Goal: Task Accomplishment & Management: Use online tool/utility

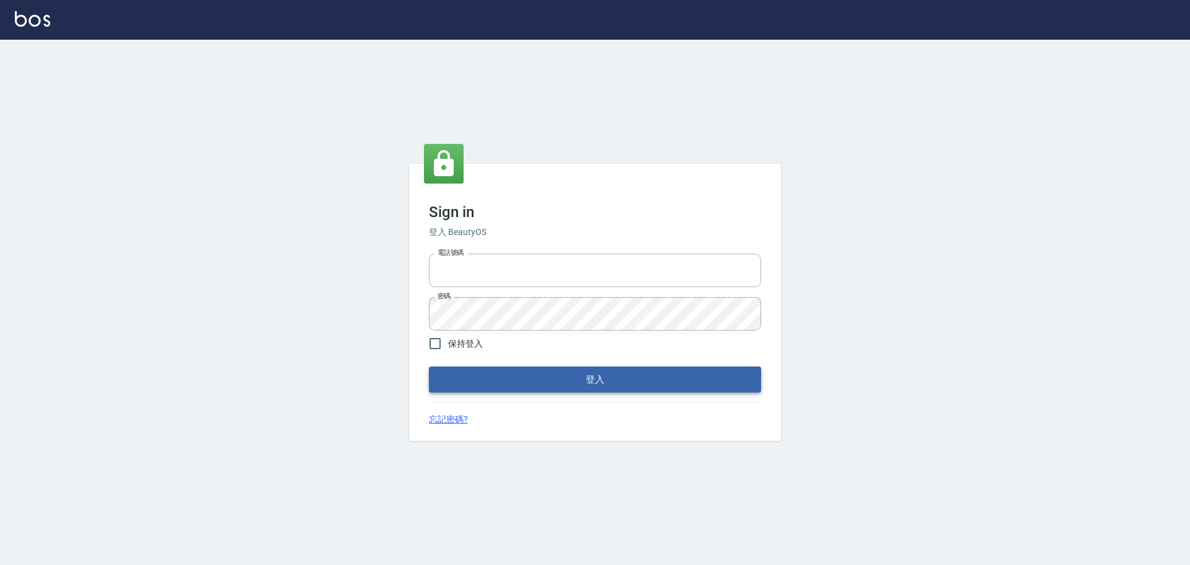
type input "0976570099"
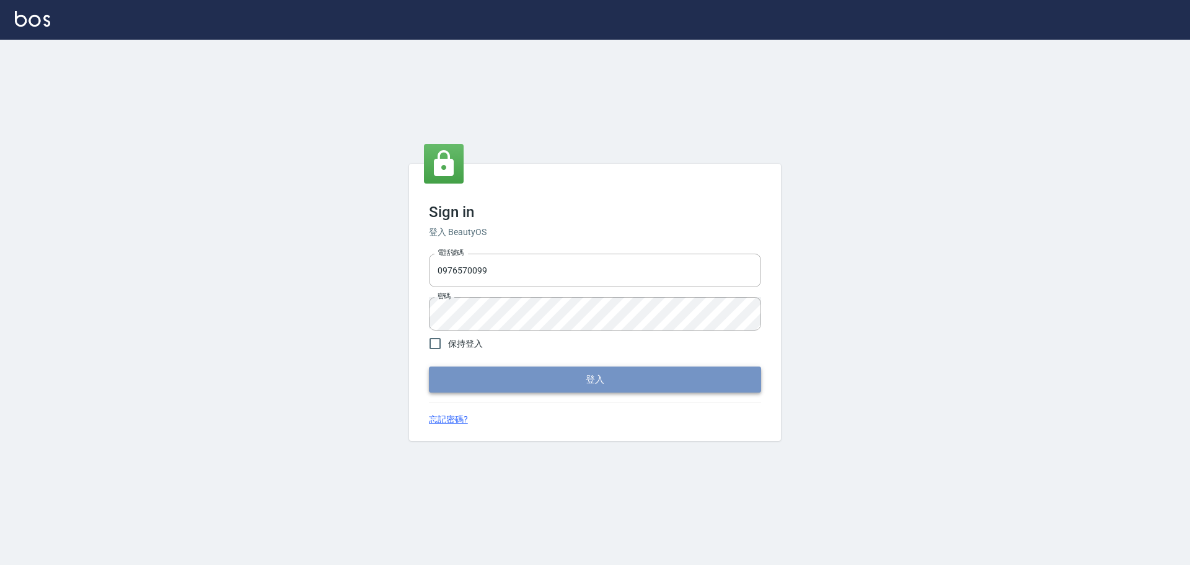
click at [601, 384] on button "登入" at bounding box center [595, 379] width 332 height 26
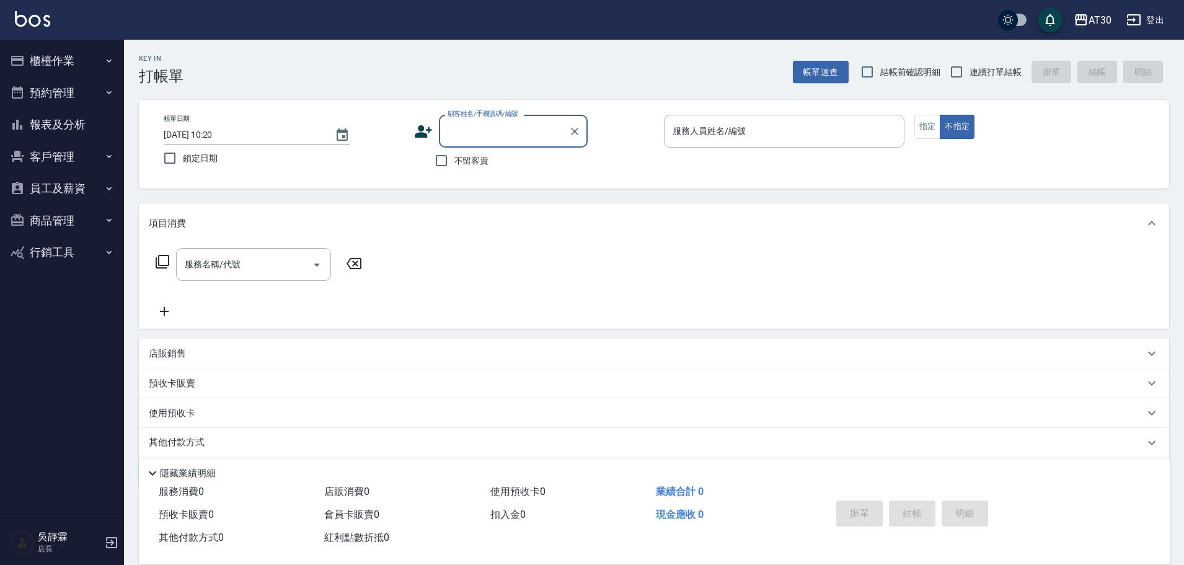
click at [51, 63] on button "櫃檯作業" at bounding box center [62, 61] width 114 height 32
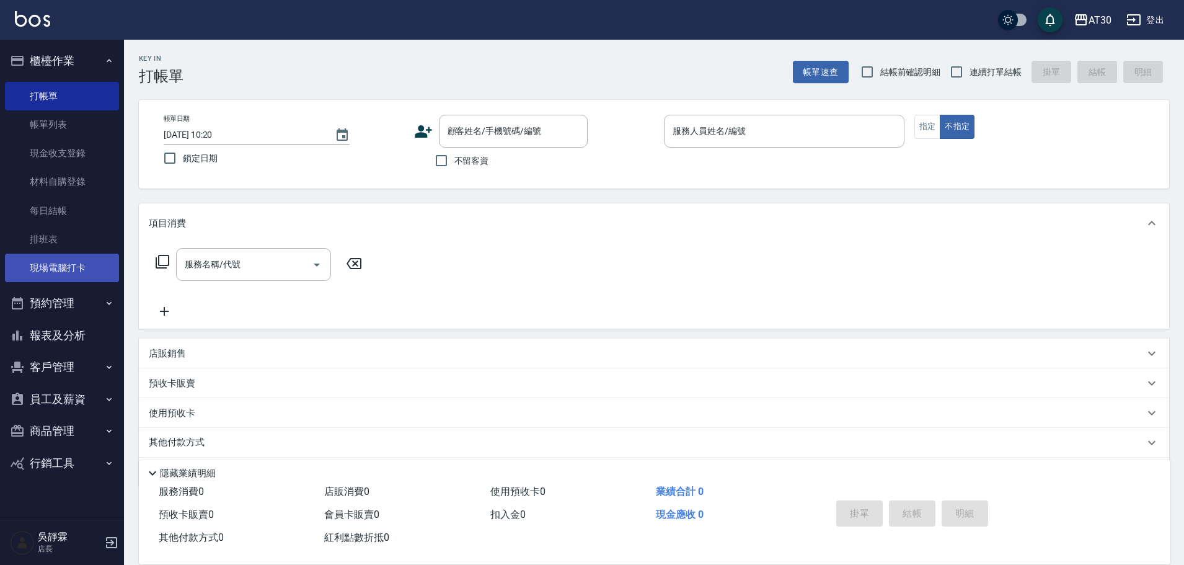
click at [92, 265] on link "現場電腦打卡" at bounding box center [62, 268] width 114 height 29
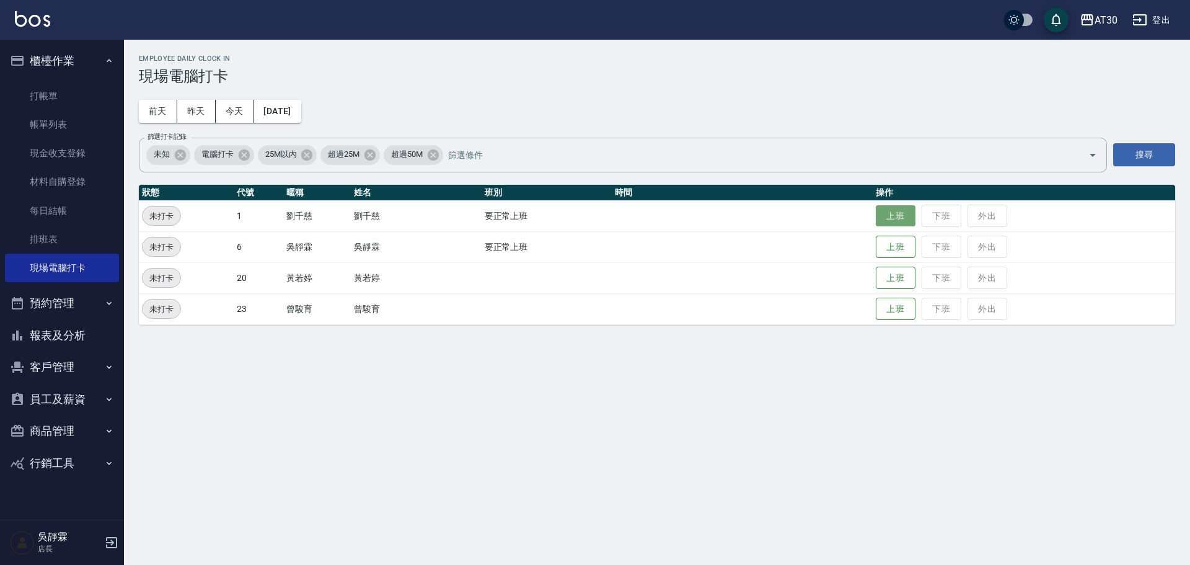
click at [893, 222] on button "上班" at bounding box center [896, 216] width 40 height 22
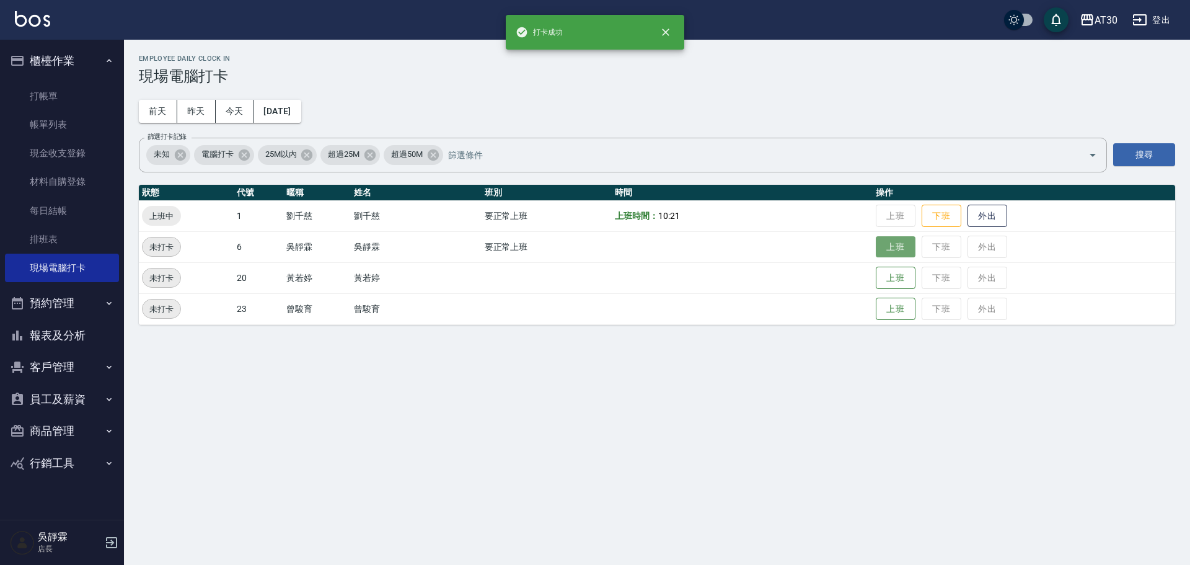
click at [899, 250] on button "上班" at bounding box center [896, 247] width 40 height 22
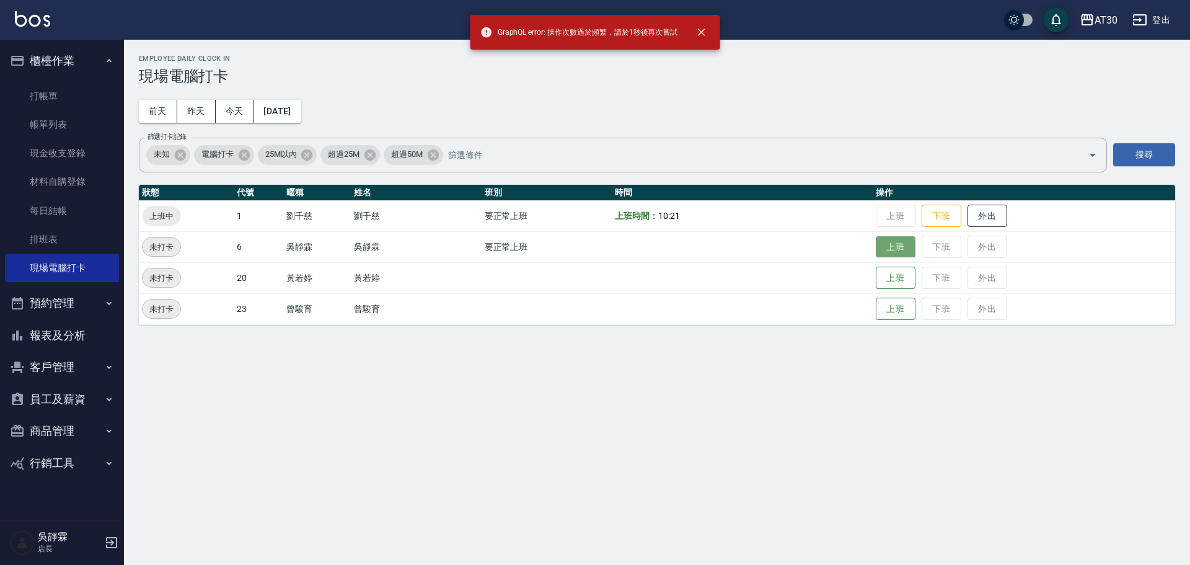
click at [899, 250] on button "上班" at bounding box center [896, 247] width 40 height 22
click at [899, 251] on button "上班" at bounding box center [896, 247] width 40 height 22
click at [898, 252] on button "上班" at bounding box center [896, 247] width 40 height 22
click at [898, 254] on button "上班" at bounding box center [896, 247] width 40 height 22
click at [904, 259] on td "上班 下班 外出" at bounding box center [1024, 246] width 302 height 31
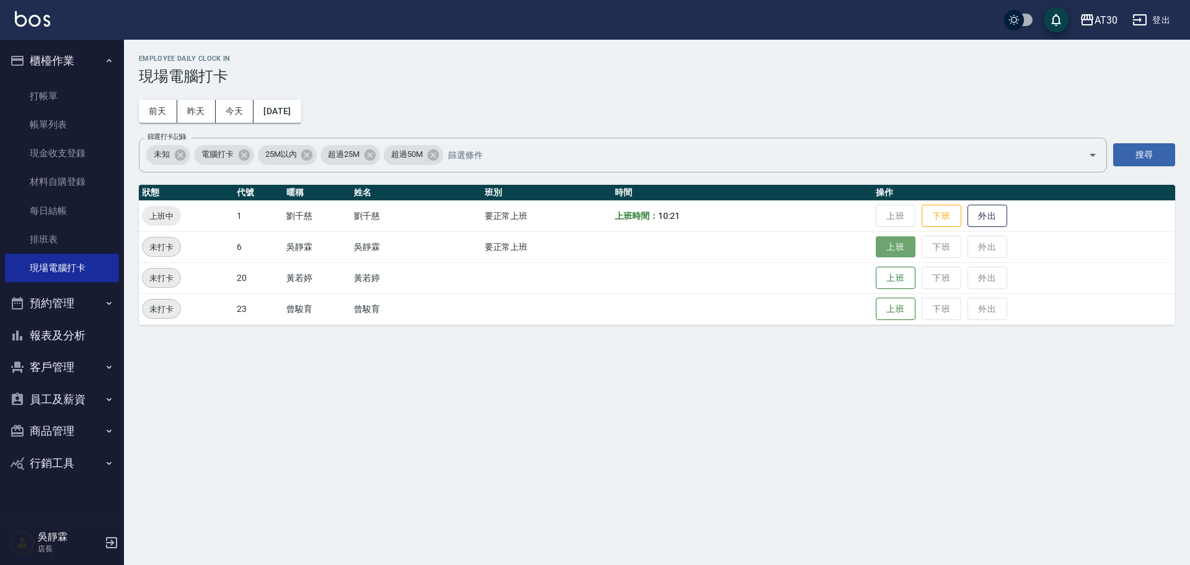
click at [901, 250] on button "上班" at bounding box center [896, 247] width 40 height 22
